Goal: Transaction & Acquisition: Download file/media

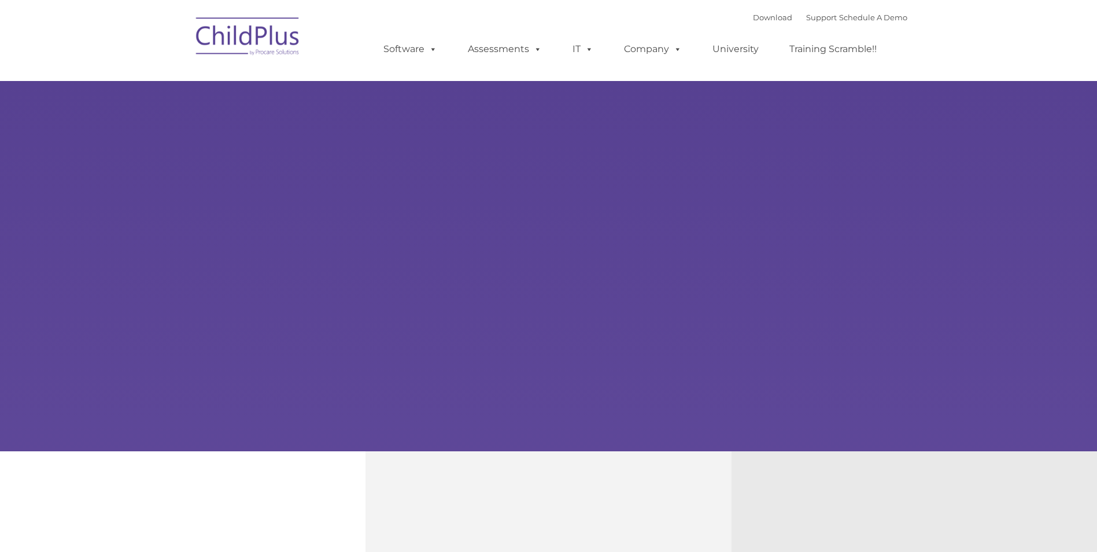
type input ""
select select "MEDIUM"
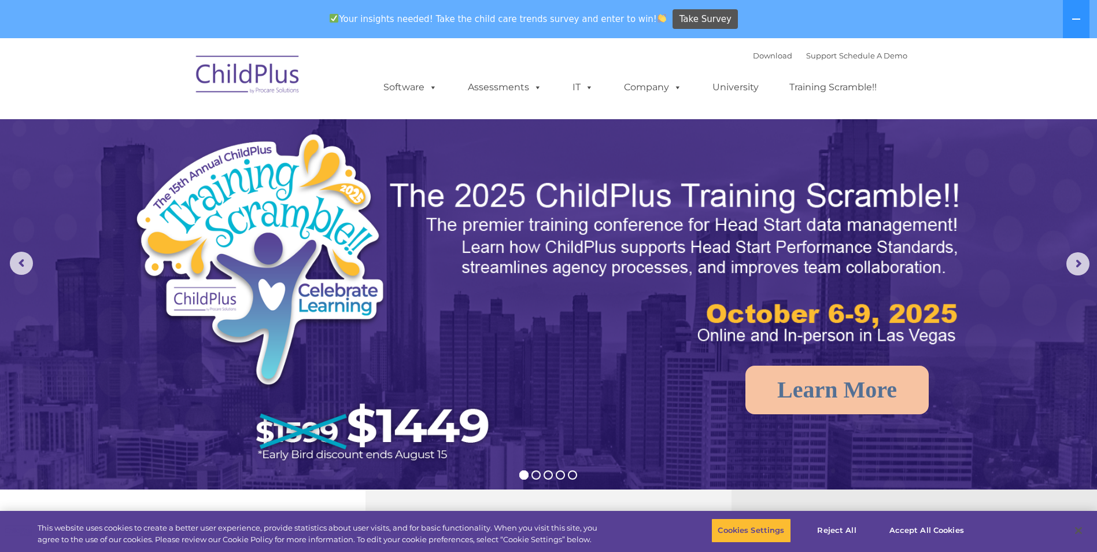
click at [262, 74] on img at bounding box center [248, 76] width 116 height 58
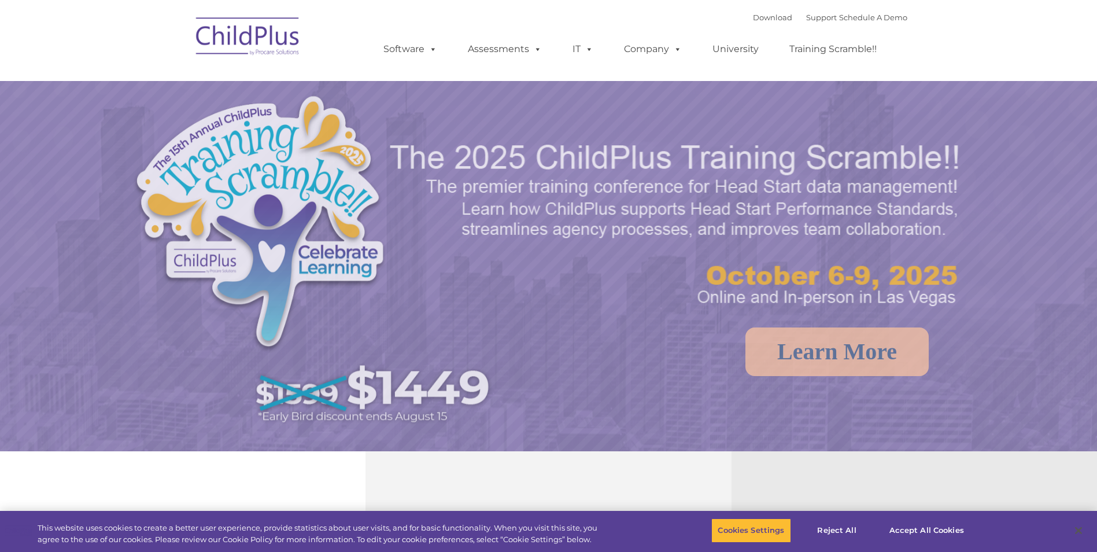
select select "MEDIUM"
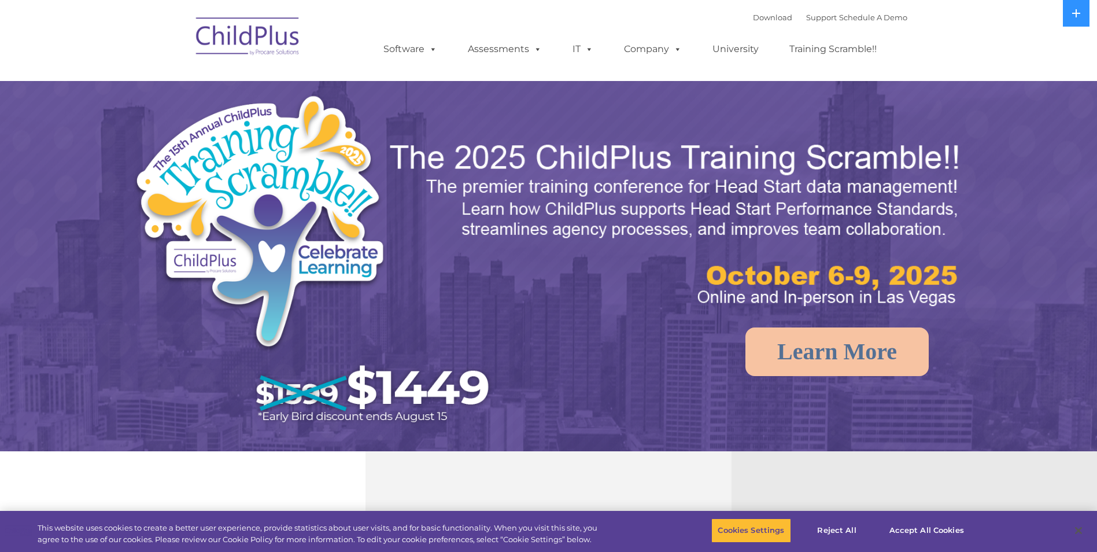
select select "MEDIUM"
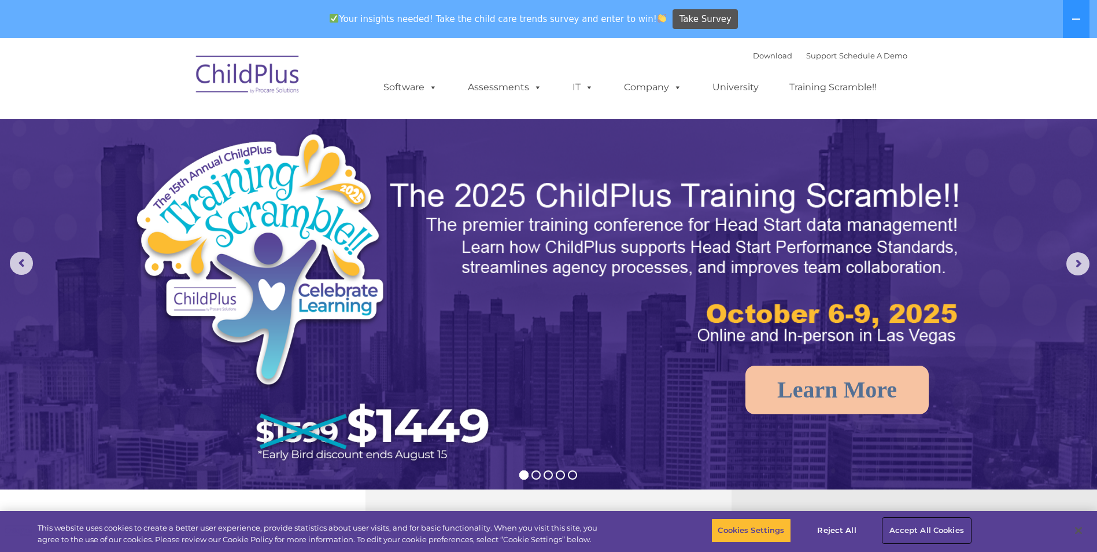
click at [920, 524] on button "Accept All Cookies" at bounding box center [926, 530] width 87 height 24
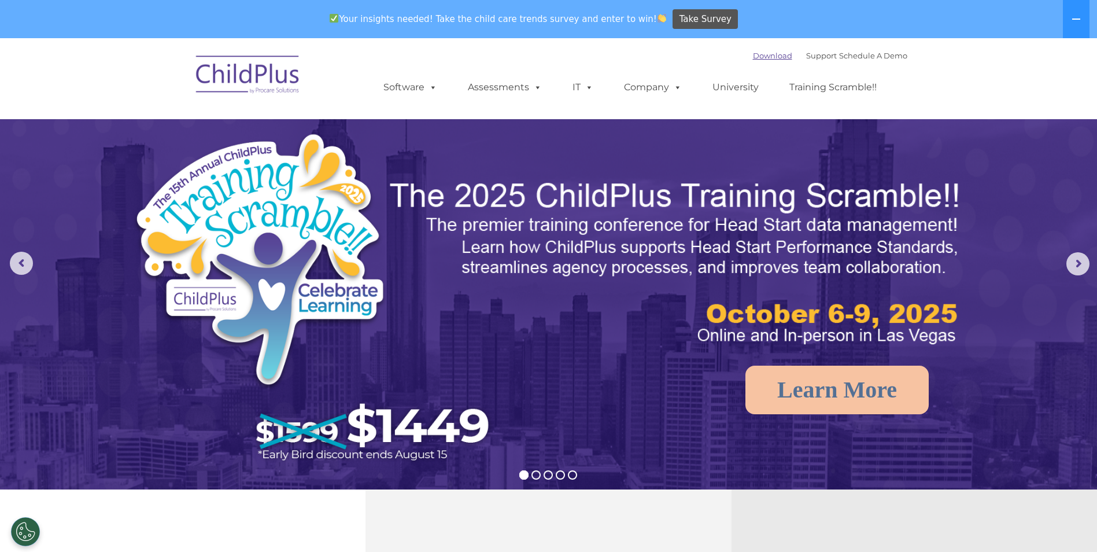
click at [755, 53] on link "Download" at bounding box center [772, 55] width 39 height 9
